Goal: Navigation & Orientation: Understand site structure

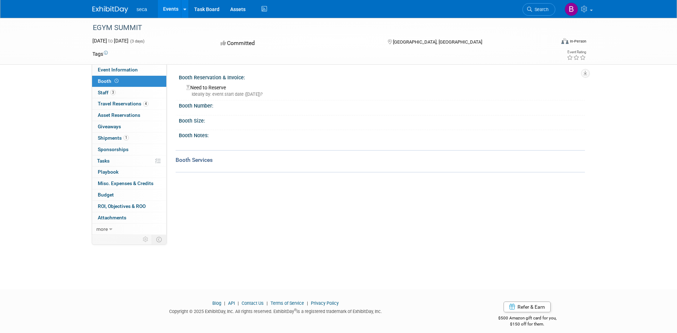
click at [178, 8] on link "Events" at bounding box center [171, 9] width 26 height 18
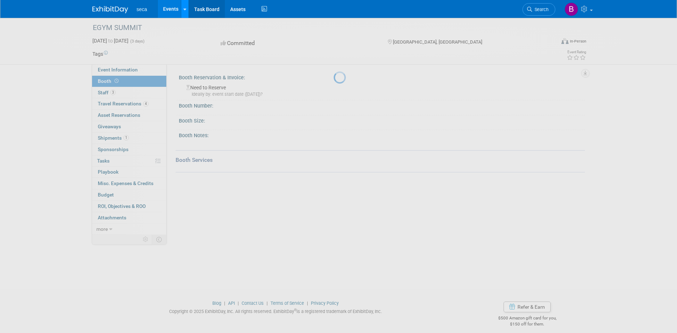
click at [189, 10] on link "Task Board" at bounding box center [207, 9] width 36 height 18
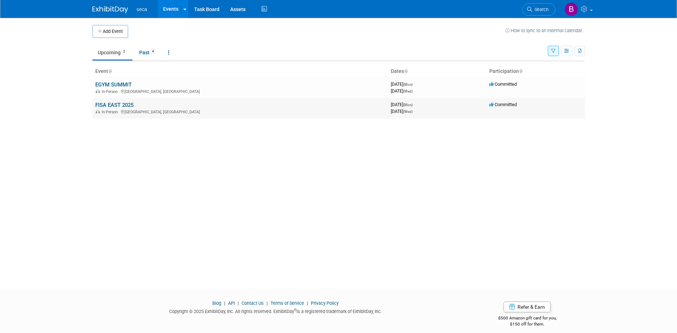
click at [466, 113] on div "November 05, 2025 (Wed)" at bounding box center [437, 110] width 93 height 7
click at [127, 104] on link "FISA EAST 2025" at bounding box center [114, 105] width 38 height 6
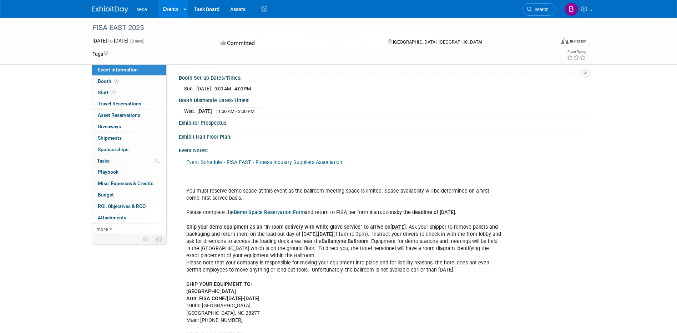
scroll to position [71, 0]
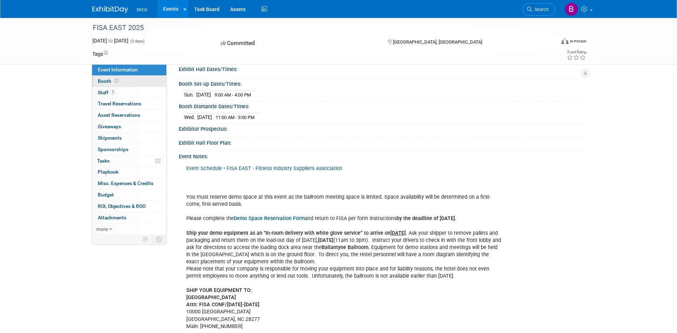
click at [100, 85] on link "Booth" at bounding box center [129, 81] width 74 height 11
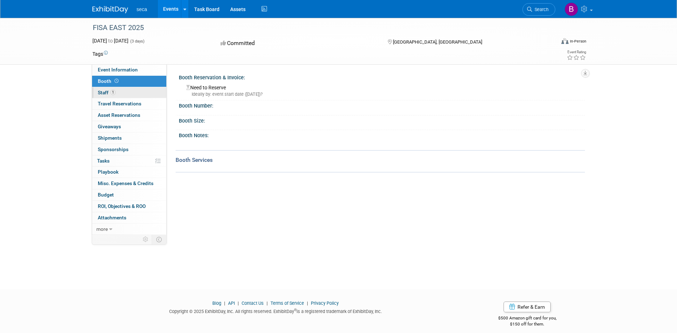
click at [104, 95] on span "Staff 1" at bounding box center [107, 93] width 18 height 6
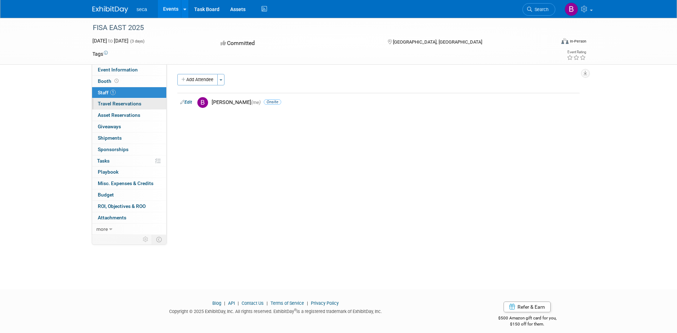
click at [105, 101] on span "Travel Reservations 0" at bounding box center [120, 104] width 44 height 6
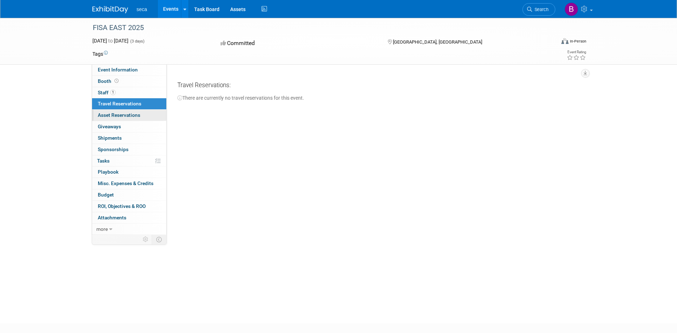
click at [104, 113] on span "Asset Reservations 0" at bounding box center [119, 115] width 42 height 6
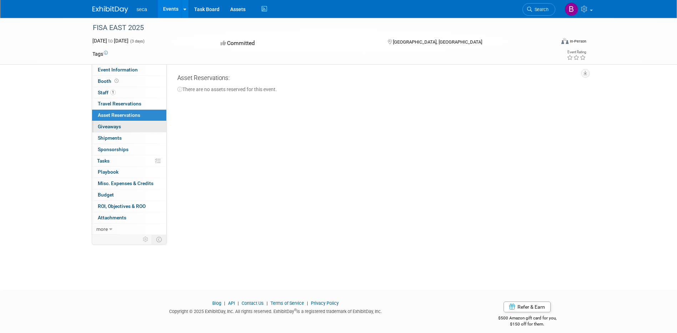
click at [106, 126] on span "Giveaways 0" at bounding box center [109, 126] width 23 height 6
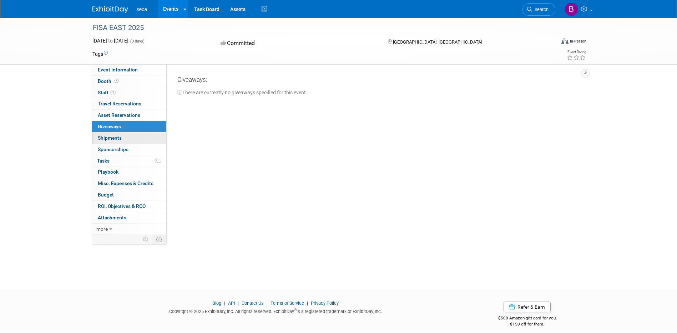
click at [107, 136] on span "Shipments 0" at bounding box center [110, 138] width 24 height 6
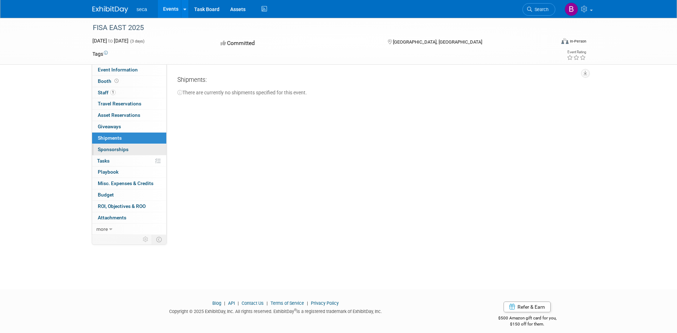
click at [107, 149] on span "Sponsorships 0" at bounding box center [113, 149] width 31 height 6
click at [107, 161] on span "Tasks 0%" at bounding box center [103, 161] width 12 height 6
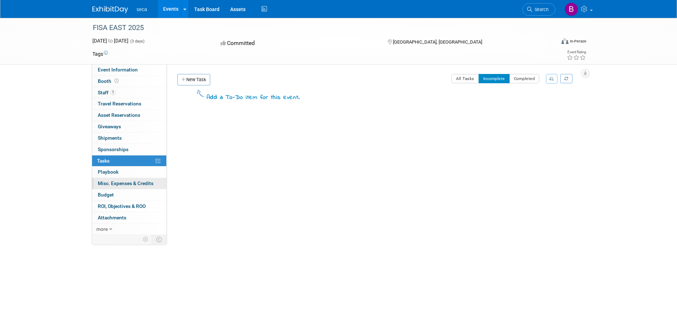
click at [111, 183] on span "Misc. Expenses & Credits 0" at bounding box center [126, 183] width 56 height 6
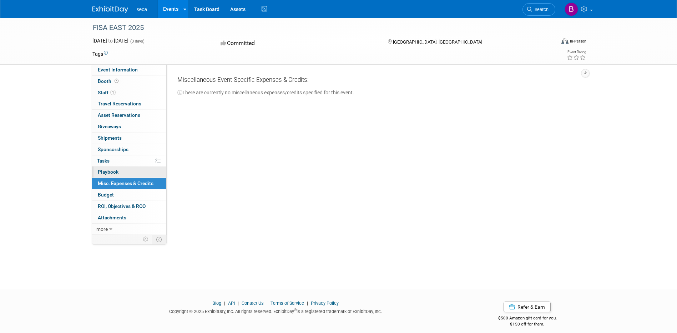
click at [108, 174] on span "Playbook 0" at bounding box center [108, 172] width 21 height 6
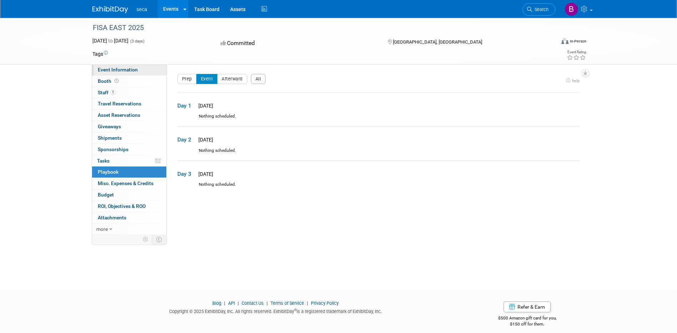
click at [109, 73] on link "Event Information" at bounding box center [129, 69] width 74 height 11
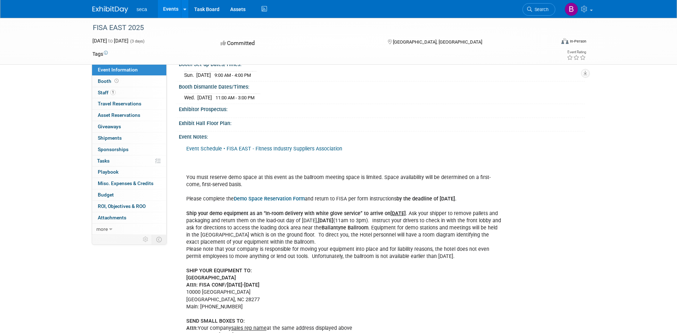
scroll to position [107, 0]
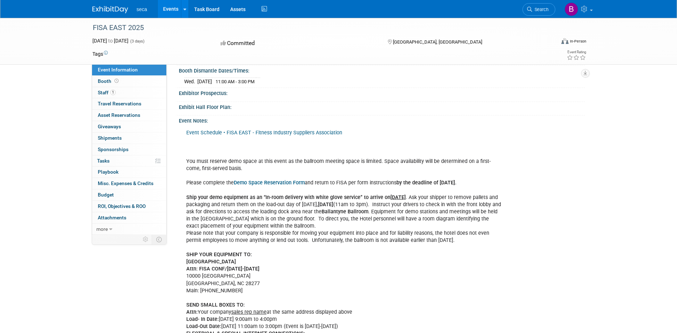
click at [283, 263] on div "Event Schedule • FISA EAST - Fitness Industry Suppliers Association You must re…" at bounding box center [343, 269] width 324 height 286
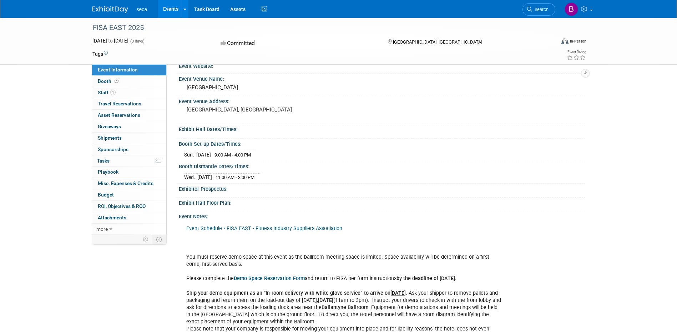
scroll to position [0, 0]
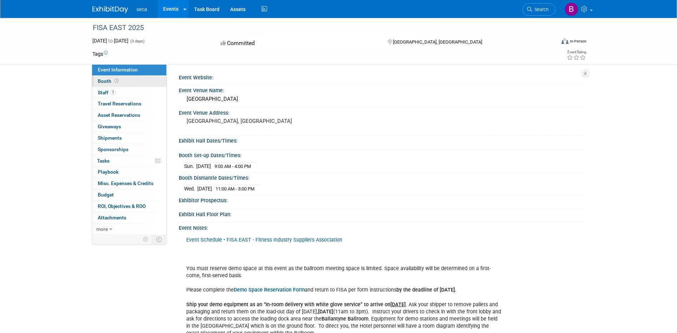
click at [108, 80] on span "Booth" at bounding box center [109, 81] width 22 height 6
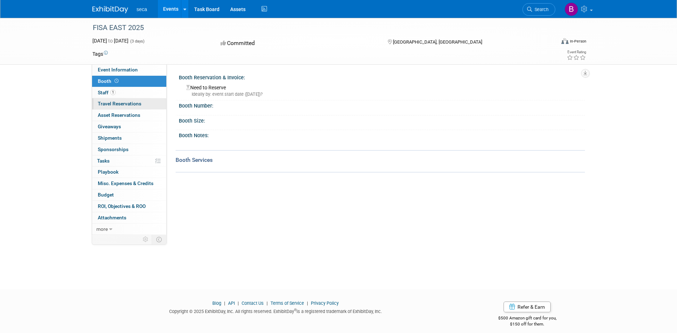
click at [107, 100] on link "0 Travel Reservations 0" at bounding box center [129, 103] width 74 height 11
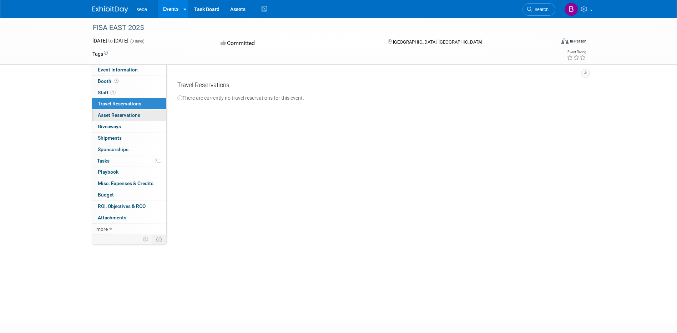
click at [116, 116] on span "Asset Reservations 0" at bounding box center [119, 115] width 42 height 6
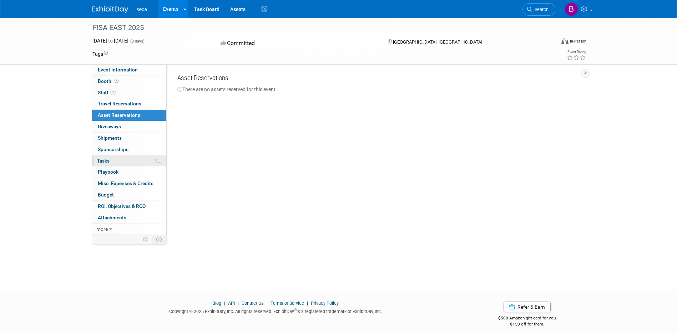
click at [110, 163] on link "0% Tasks 0%" at bounding box center [129, 160] width 74 height 11
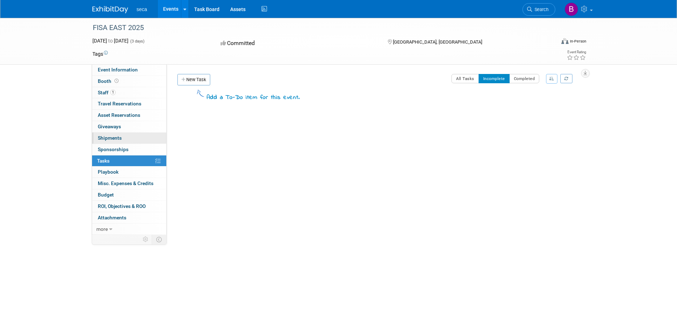
click at [118, 138] on span "Shipments 0" at bounding box center [110, 138] width 24 height 6
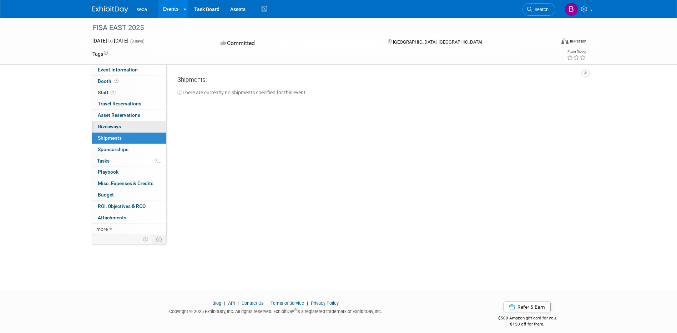
click at [121, 127] on link "0 Giveaways 0" at bounding box center [129, 126] width 74 height 11
click at [127, 117] on span "Asset Reservations 0" at bounding box center [119, 115] width 42 height 6
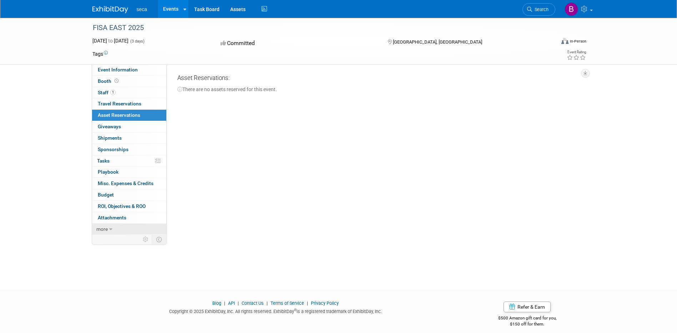
click at [105, 227] on span "more" at bounding box center [101, 229] width 11 height 6
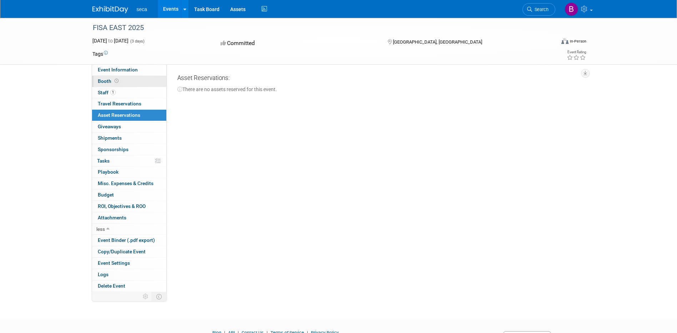
drag, startPoint x: 113, startPoint y: 72, endPoint x: 135, endPoint y: 79, distance: 22.3
click at [113, 72] on span "Event Information" at bounding box center [118, 70] width 40 height 6
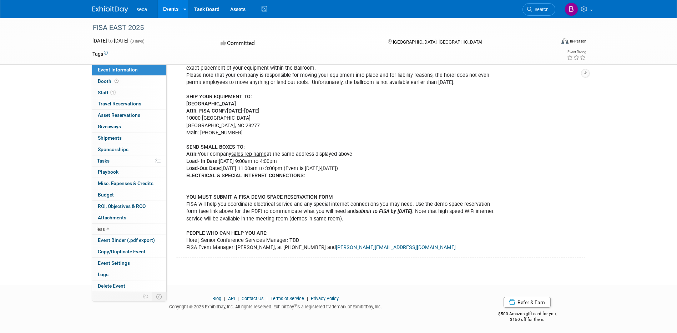
scroll to position [273, 0]
